Goal: Check status: Check status

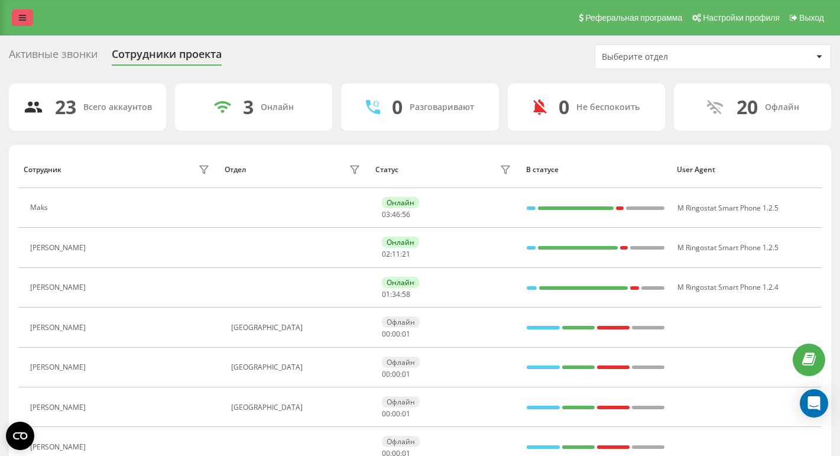
click at [21, 20] on icon at bounding box center [22, 18] width 7 height 8
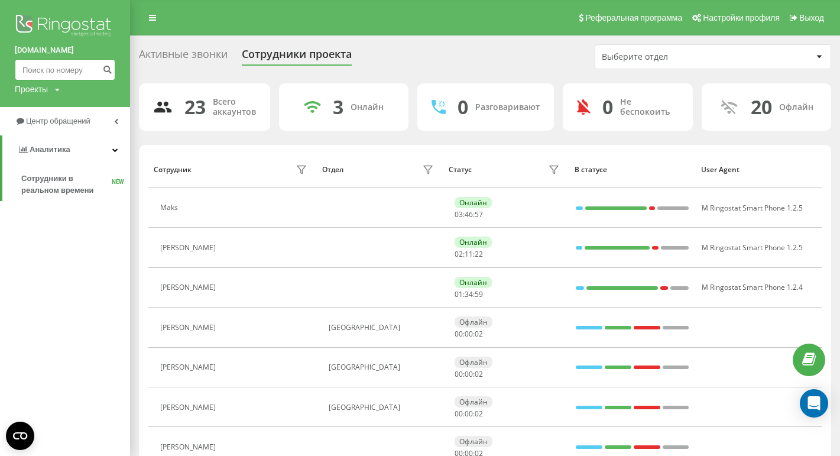
click at [62, 72] on input at bounding box center [65, 69] width 101 height 21
paste input "505 379 192"
type input "505 379 192"
